Goal: Task Accomplishment & Management: Use online tool/utility

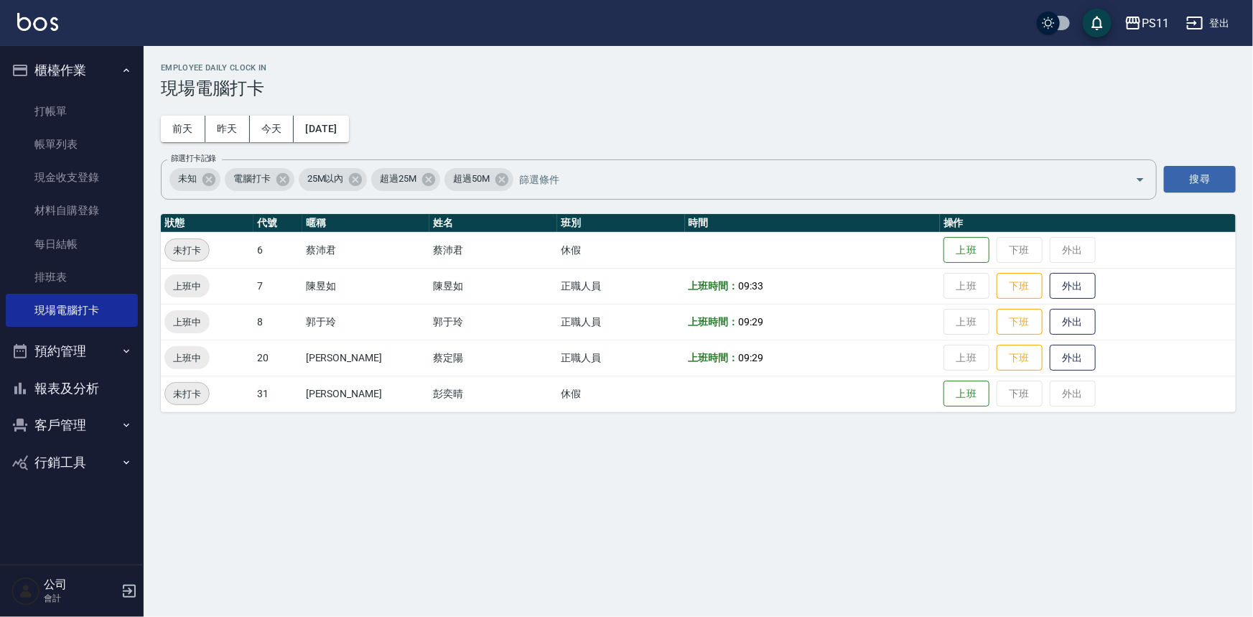
click at [53, 371] on button "報表及分析" at bounding box center [72, 388] width 132 height 37
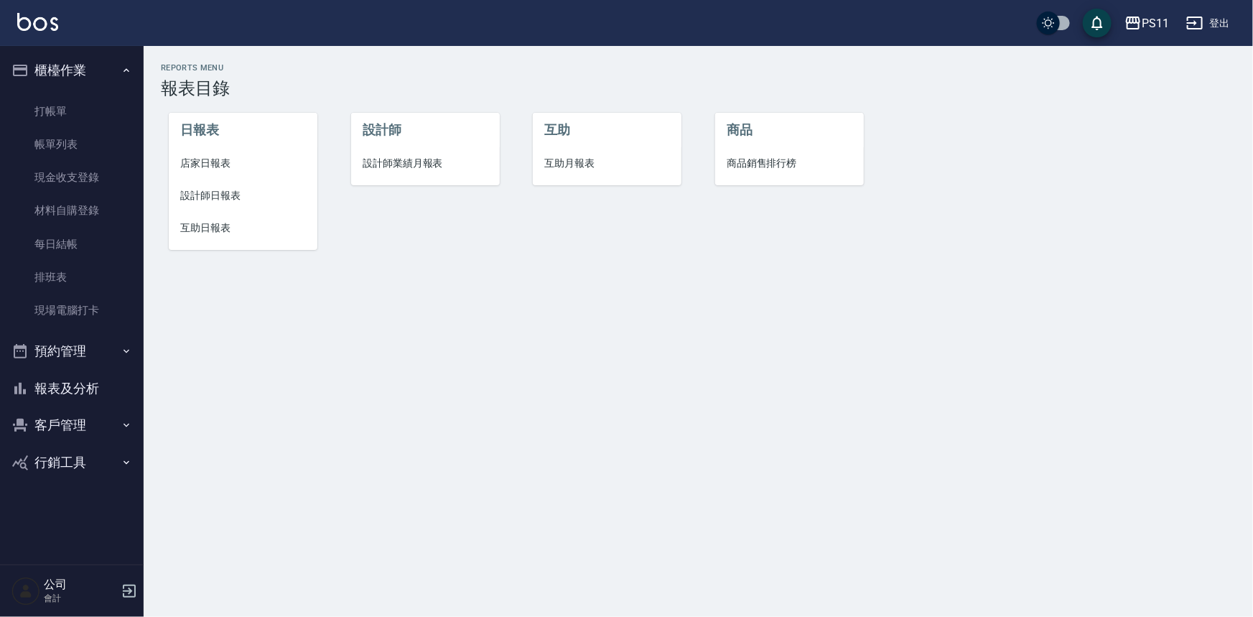
click at [218, 200] on span "設計師日報表" at bounding box center [243, 195] width 126 height 15
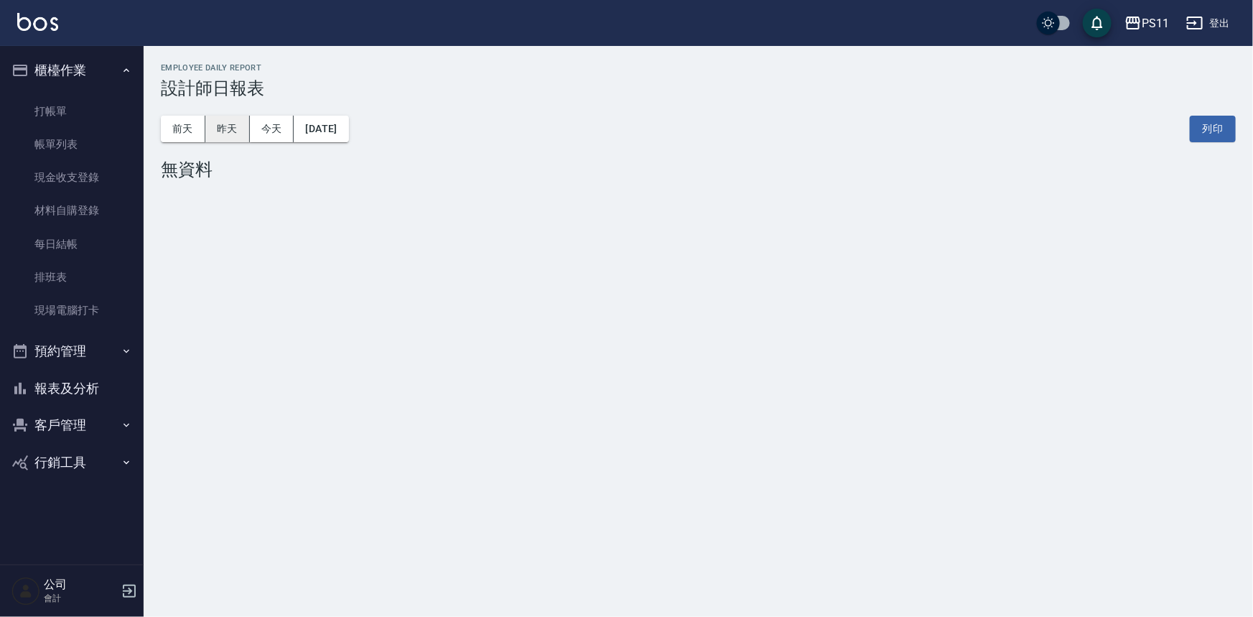
click at [238, 128] on button "昨天" at bounding box center [227, 129] width 45 height 27
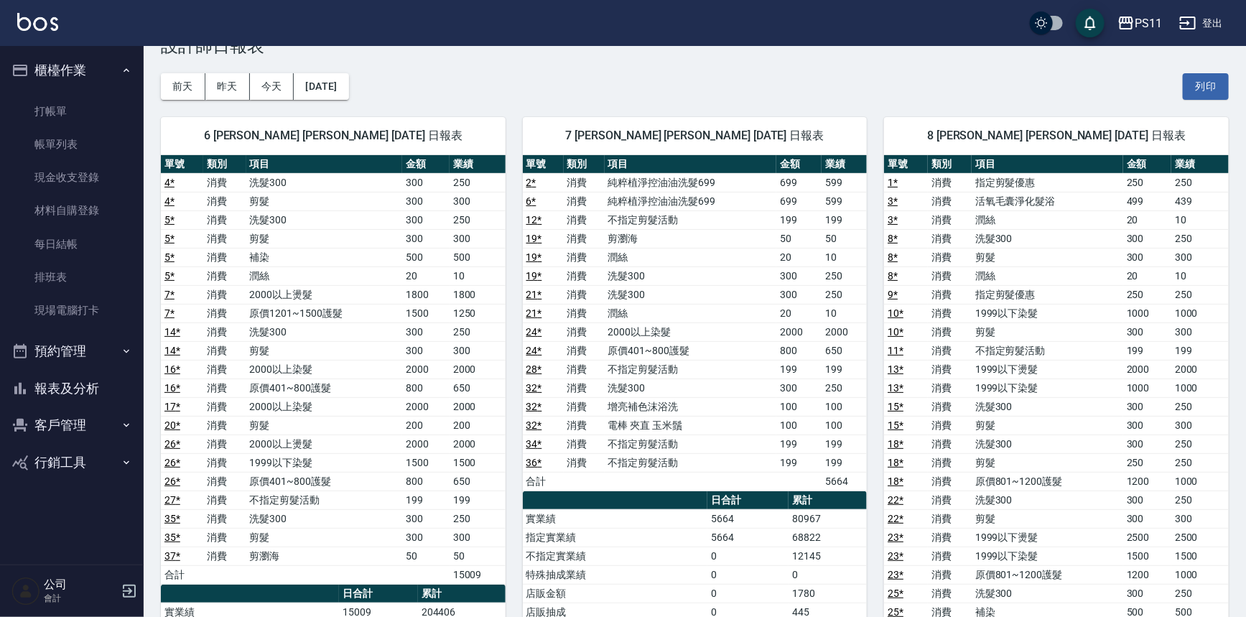
scroll to position [65, 0]
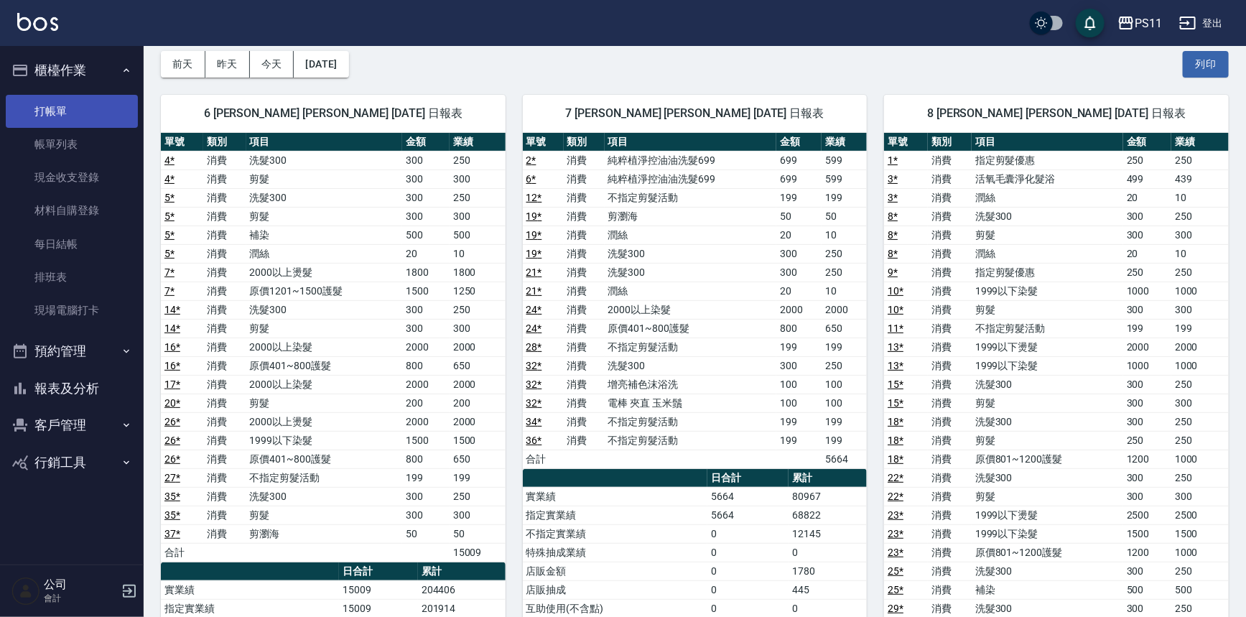
click at [108, 120] on link "打帳單" at bounding box center [72, 111] width 132 height 33
